Goal: Go to known website: Access a specific website the user already knows

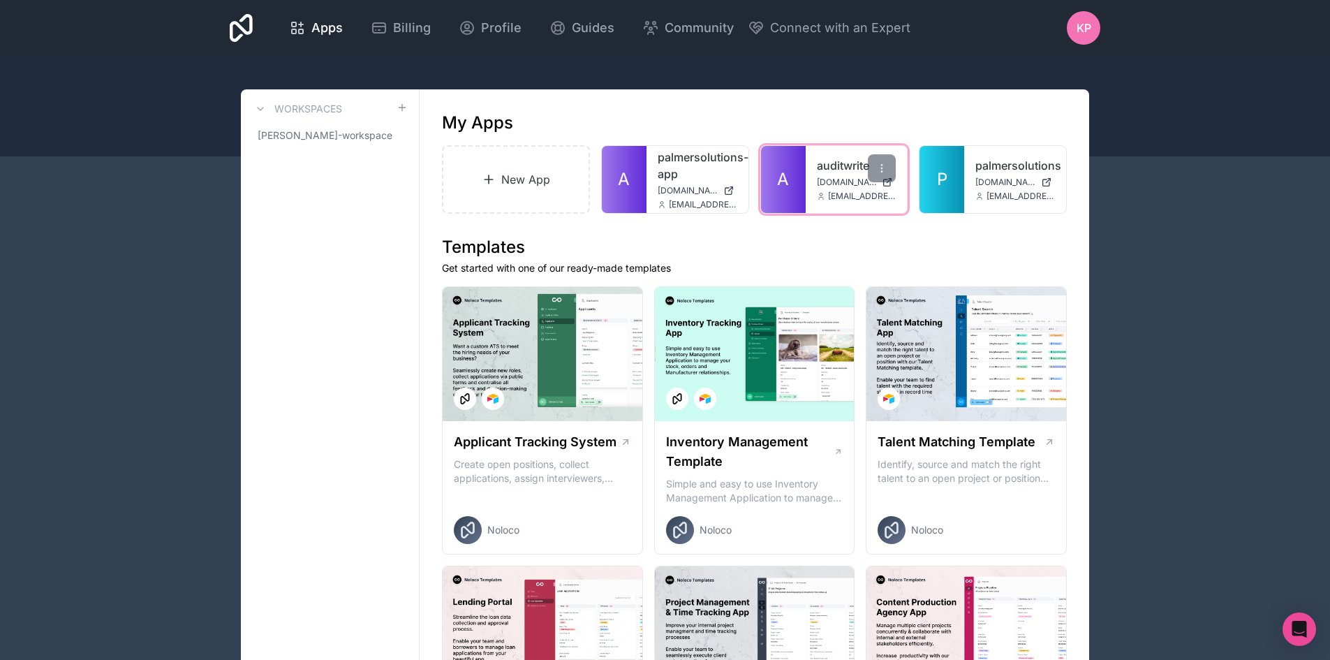
click at [840, 175] on div "auditwrite [DOMAIN_NAME] [EMAIL_ADDRESS][DOMAIN_NAME]" at bounding box center [857, 179] width 102 height 67
click at [792, 175] on link "A" at bounding box center [783, 179] width 45 height 67
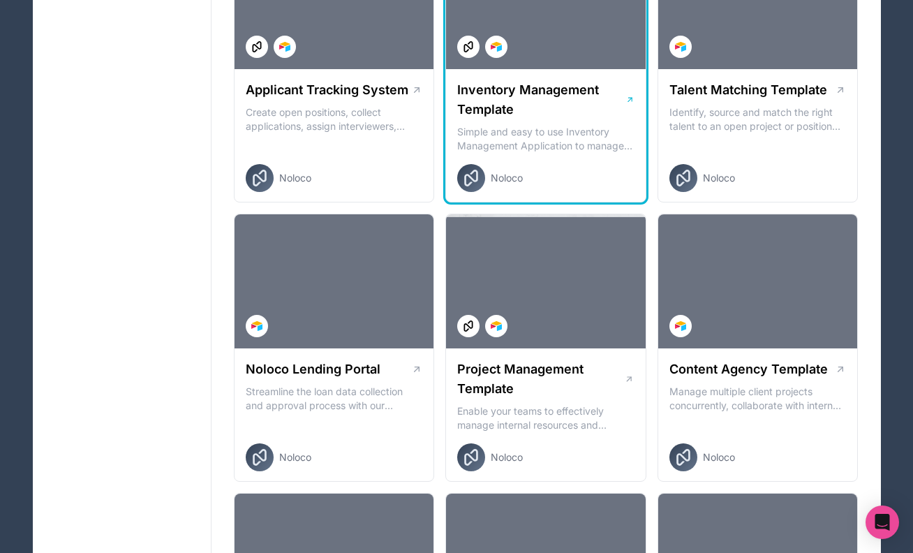
scroll to position [209, 0]
